Goal: Transaction & Acquisition: Download file/media

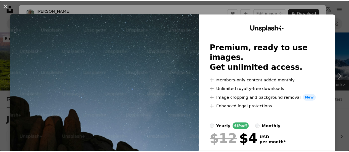
scroll to position [126, 0]
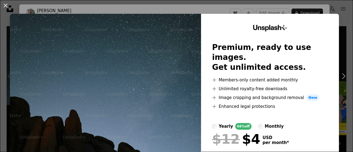
click at [247, 4] on div "An X shape Unsplash+ Premium, ready to use images. Get unlimited access. A plus…" at bounding box center [176, 76] width 353 height 152
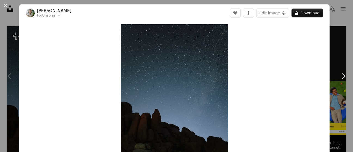
click at [337, 34] on div "An X shape Chevron left Chevron right [PERSON_NAME] For Unsplash+ A heart A plu…" at bounding box center [176, 76] width 353 height 152
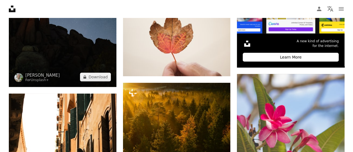
scroll to position [227, 0]
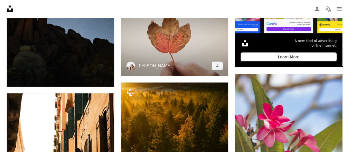
click at [192, 45] on img at bounding box center [175, 40] width 108 height 72
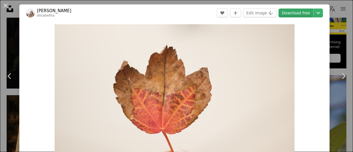
click at [294, 11] on link "Download free" at bounding box center [296, 13] width 35 height 9
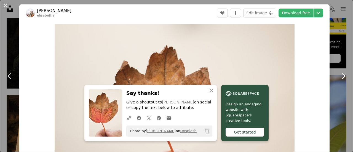
click at [335, 56] on link "Chevron right" at bounding box center [343, 76] width 19 height 53
